Goal: Task Accomplishment & Management: Use online tool/utility

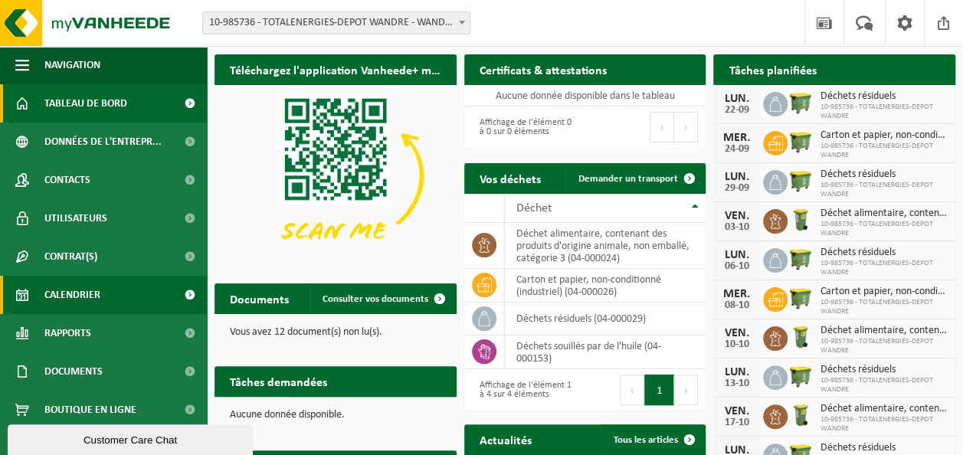
click at [80, 290] on span "Calendrier" at bounding box center [72, 295] width 56 height 38
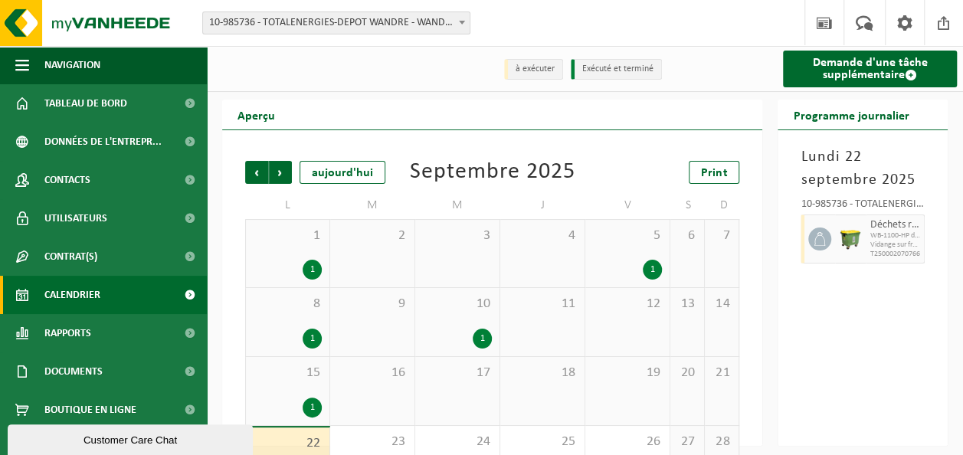
click at [310, 270] on div "1" at bounding box center [312, 270] width 19 height 20
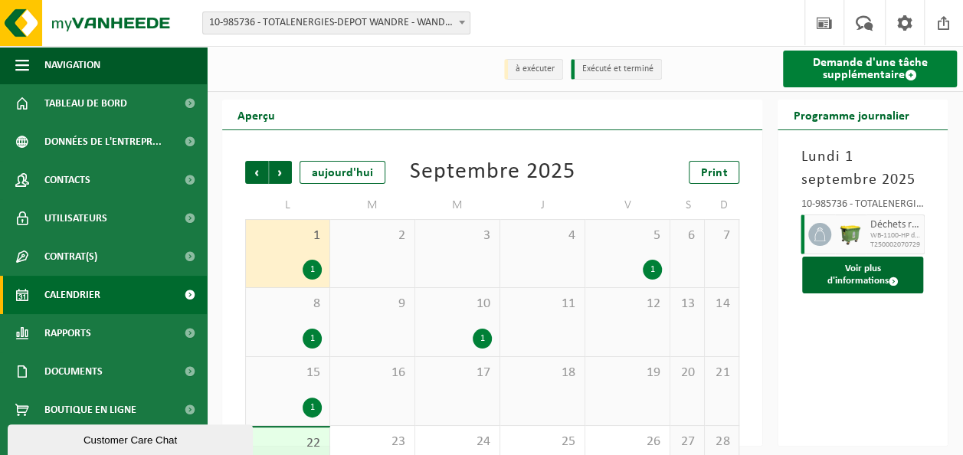
click at [840, 72] on link "Demande d'une tâche supplémentaire" at bounding box center [870, 69] width 174 height 37
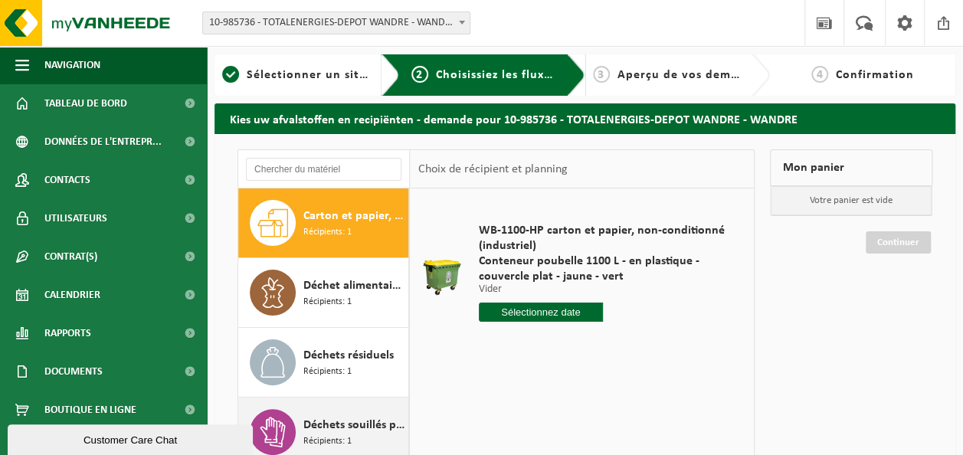
click at [333, 438] on span "Récipients: 1" at bounding box center [327, 441] width 48 height 15
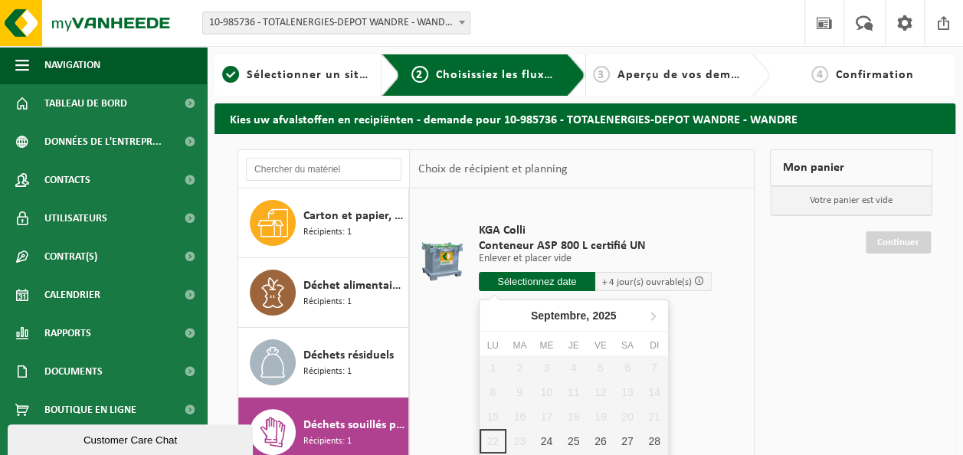
click at [566, 276] on input "text" at bounding box center [537, 281] width 116 height 19
click at [655, 317] on icon at bounding box center [653, 315] width 25 height 25
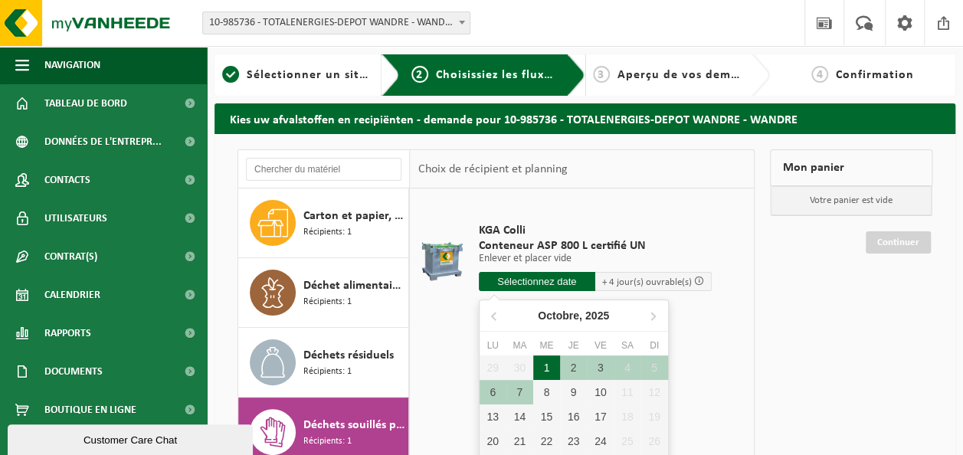
click at [552, 363] on div "1" at bounding box center [546, 368] width 27 height 25
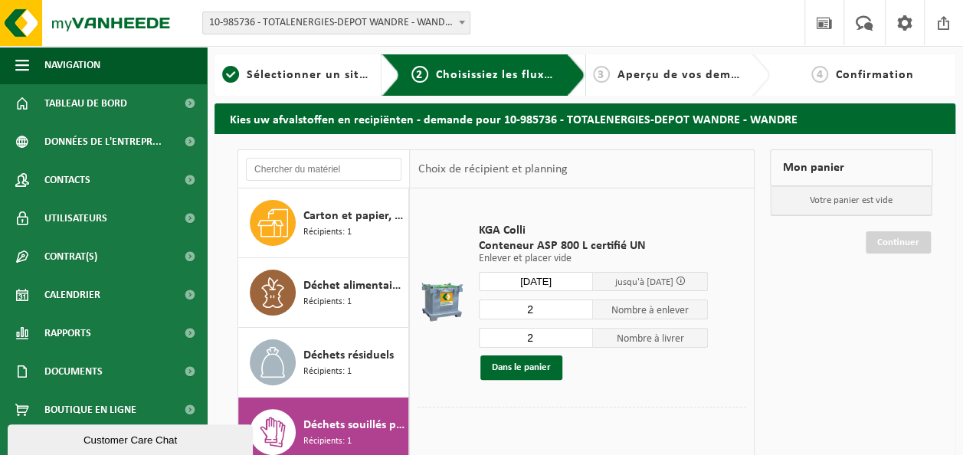
type input "à partir de 2025-10-01"
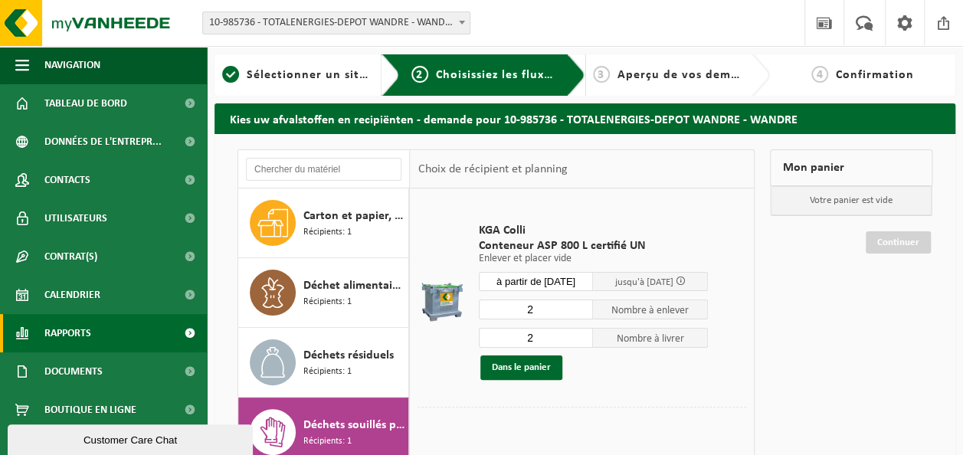
click at [70, 330] on span "Rapports" at bounding box center [67, 333] width 47 height 38
